Goal: Information Seeking & Learning: Learn about a topic

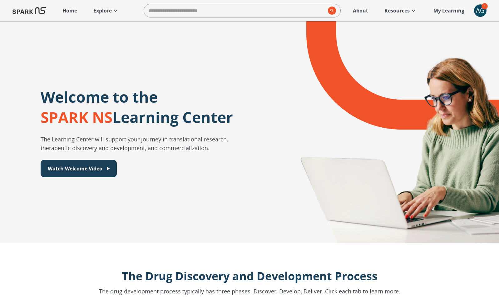
click at [113, 12] on icon at bounding box center [115, 10] width 7 height 7
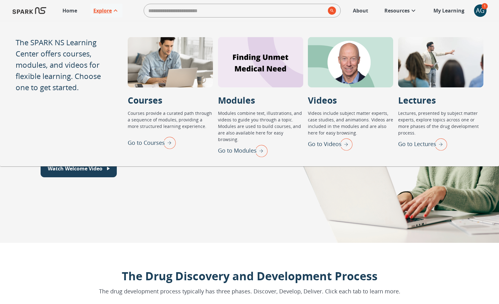
click at [265, 147] on img "Go to Modules" at bounding box center [260, 151] width 16 height 16
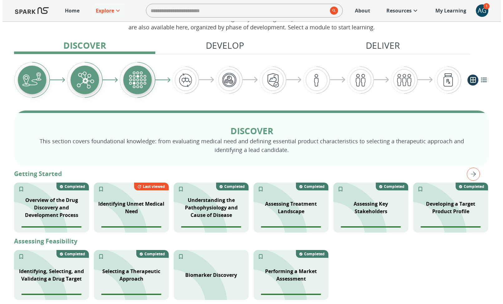
scroll to position [68, 0]
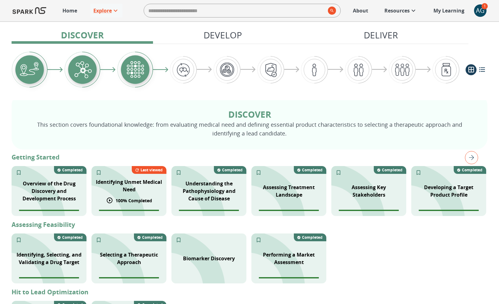
click at [117, 172] on div "Identifying Unmet Medical Need 100 % Completed Last viewed" at bounding box center [128, 191] width 75 height 50
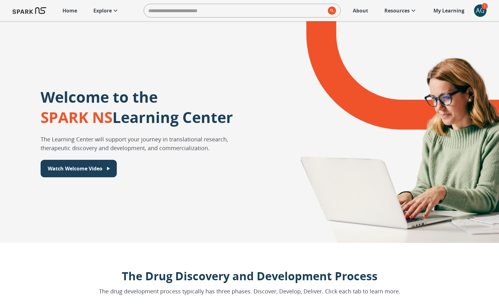
click at [111, 7] on p "Explore" at bounding box center [102, 10] width 18 height 7
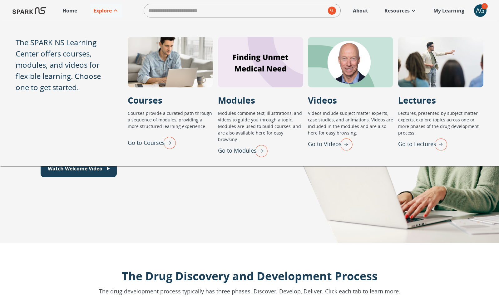
click at [254, 143] on img "Go to Modules" at bounding box center [260, 151] width 16 height 16
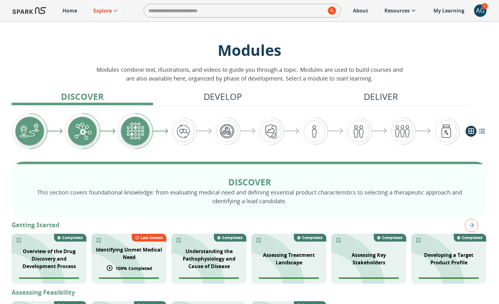
click at [127, 251] on p "Identifying Unmet Medical Need" at bounding box center [128, 253] width 67 height 15
